Goal: Find specific page/section: Find specific page/section

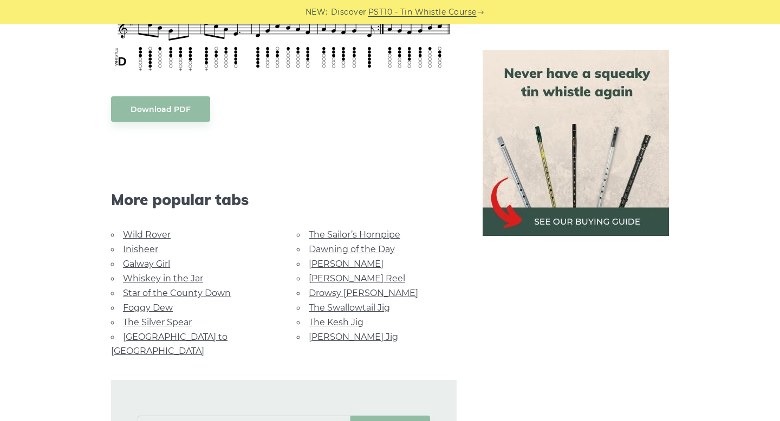
scroll to position [682, 0]
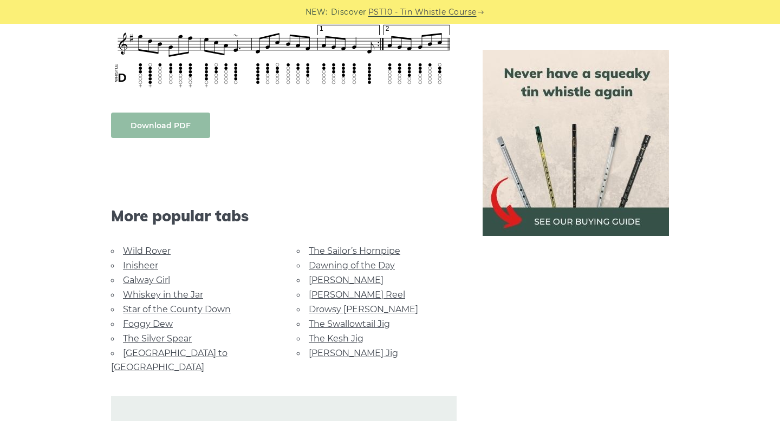
click at [185, 130] on body "NEW: Discover PST10 - Tin Whistle Course Lessons Fingering Charts Tabs & Notes …" at bounding box center [390, 222] width 780 height 1809
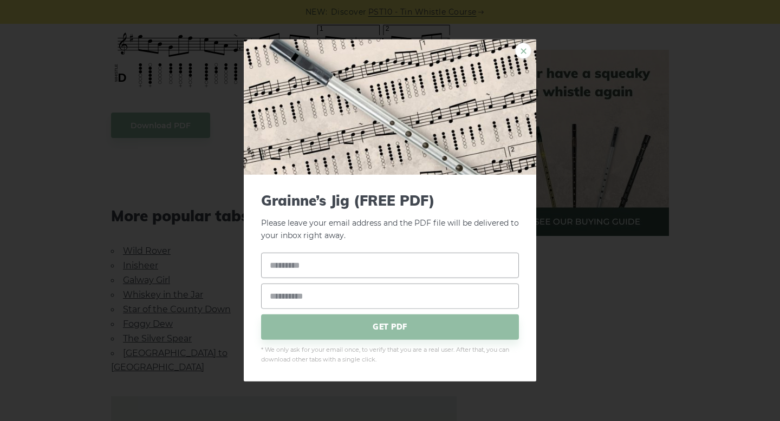
click at [518, 49] on link "×" at bounding box center [523, 51] width 16 height 16
click at [713, 223] on div "× Grainne’s Jig (FREE PDF) Please leave your email address and the Grainne’s Ji…" at bounding box center [390, 210] width 780 height 421
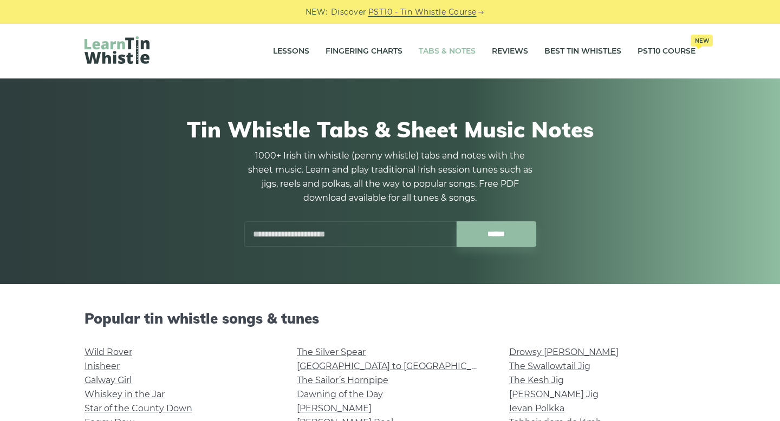
click at [382, 252] on div "Tin Whistle Tabs & Sheet Music Notes 1000+ Irish tin whistle (penny whistle) ta…" at bounding box center [389, 181] width 611 height 182
click at [378, 234] on input "text" at bounding box center [350, 233] width 212 height 25
click at [456, 221] on input "******" at bounding box center [496, 233] width 80 height 25
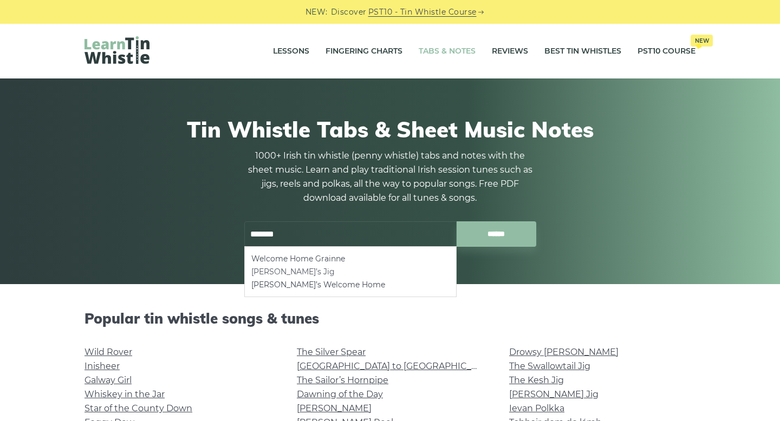
click at [289, 267] on li "[PERSON_NAME]’s Jig" at bounding box center [350, 271] width 198 height 13
type input "**********"
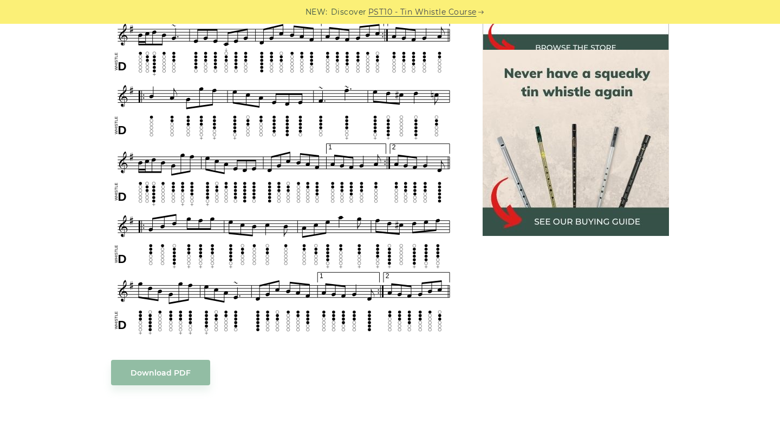
scroll to position [102, 0]
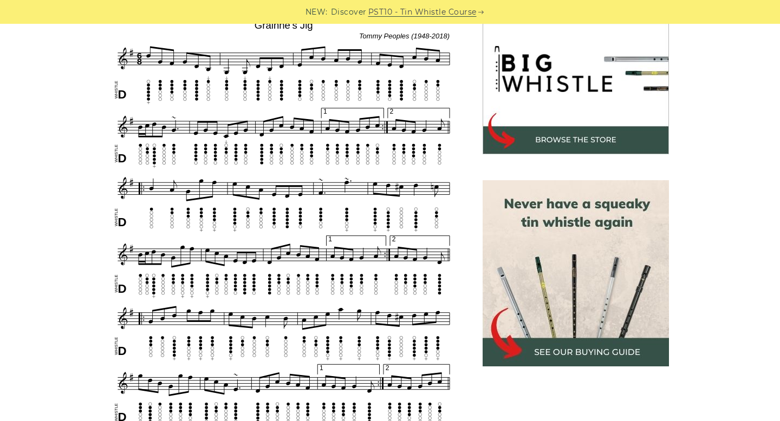
scroll to position [339, 0]
